Goal: Task Accomplishment & Management: Complete application form

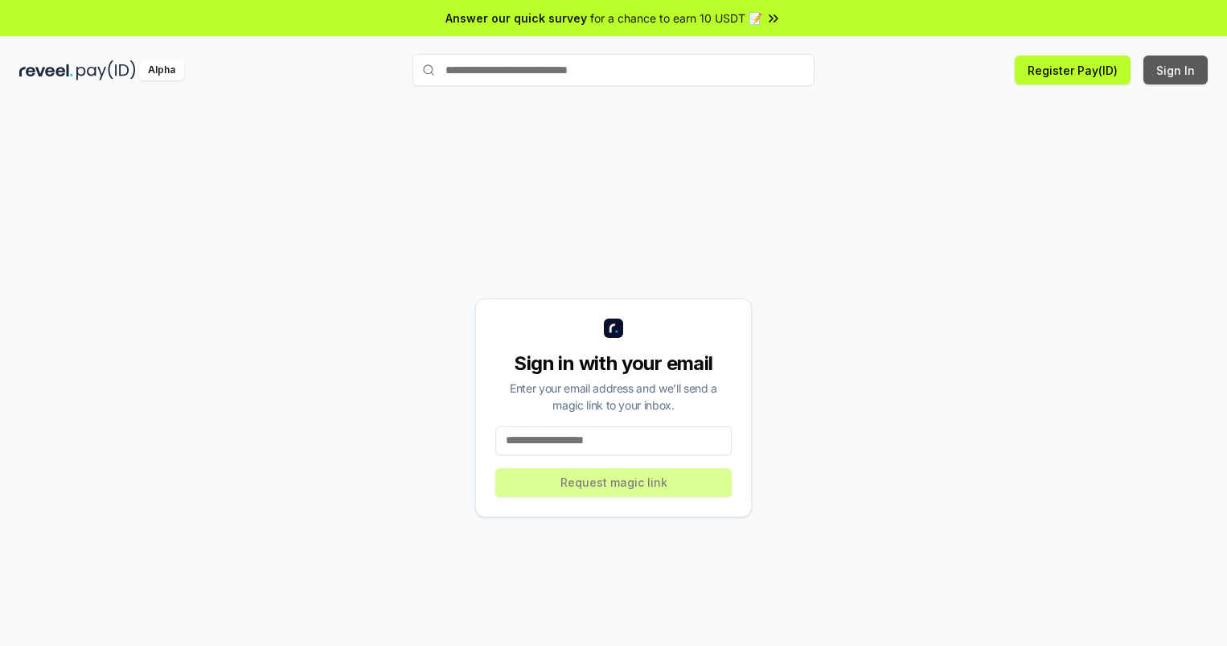
click at [1176, 70] on button "Sign In" at bounding box center [1175, 69] width 64 height 29
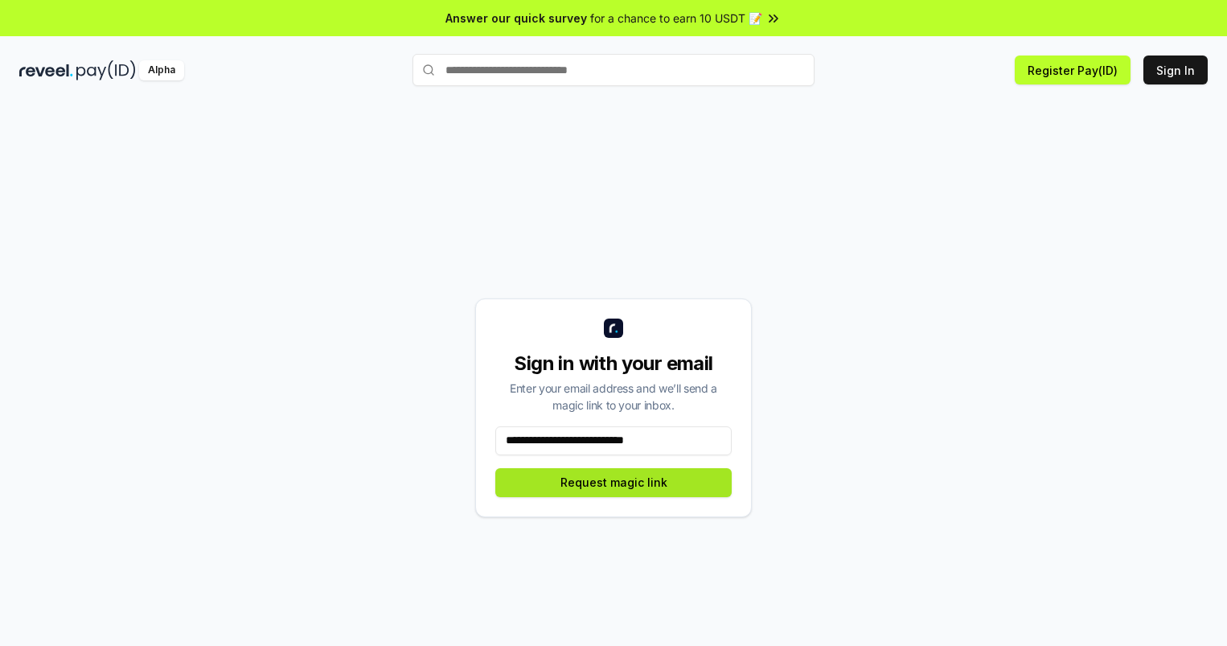
type input "**********"
click at [613, 482] on button "Request magic link" at bounding box center [613, 482] width 236 height 29
